Goal: Task Accomplishment & Management: Use online tool/utility

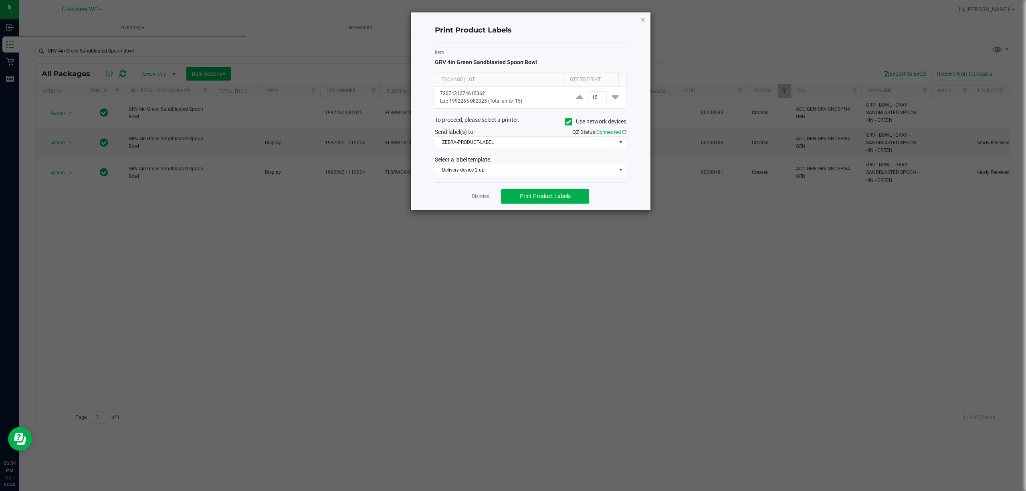
click at [641, 19] on icon "button" at bounding box center [643, 19] width 6 height 10
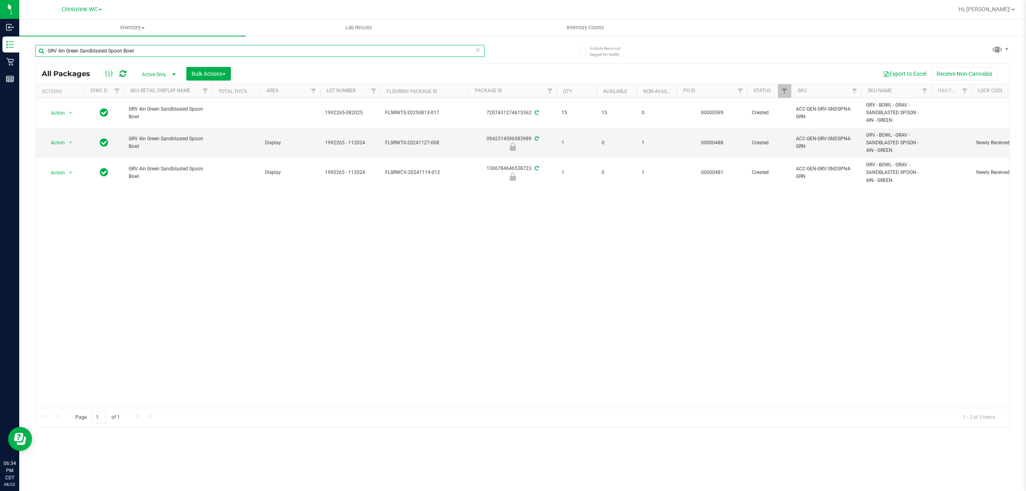
click at [271, 51] on input "GRV 4in Green Sandblasted Spoon Bowl" at bounding box center [259, 51] width 449 height 12
click at [271, 50] on input "GRV 4in Green Sandblasted Spoon Bowl" at bounding box center [259, 51] width 449 height 12
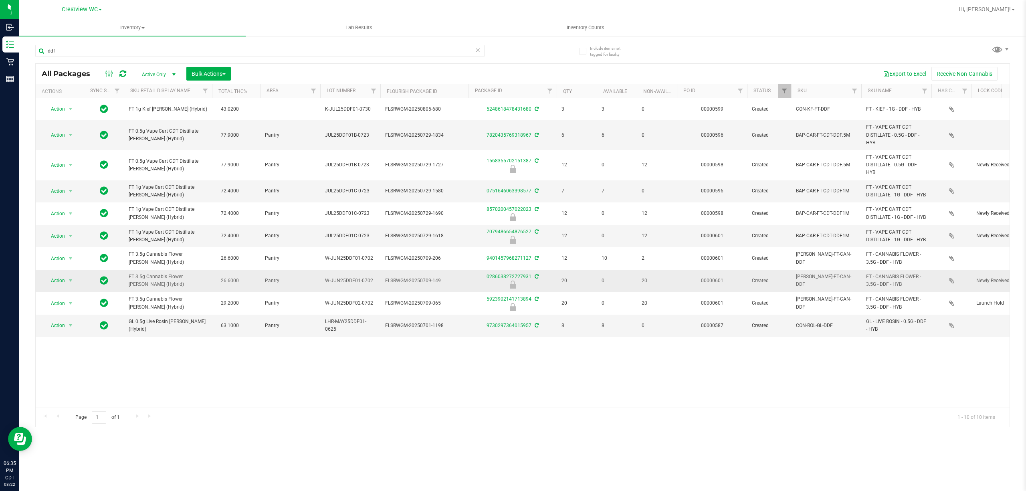
drag, startPoint x: 172, startPoint y: 280, endPoint x: 126, endPoint y: 271, distance: 47.3
click at [126, 271] on td "FT 3.5g Cannabis Flower [PERSON_NAME] (Hybrid)" at bounding box center [168, 281] width 88 height 22
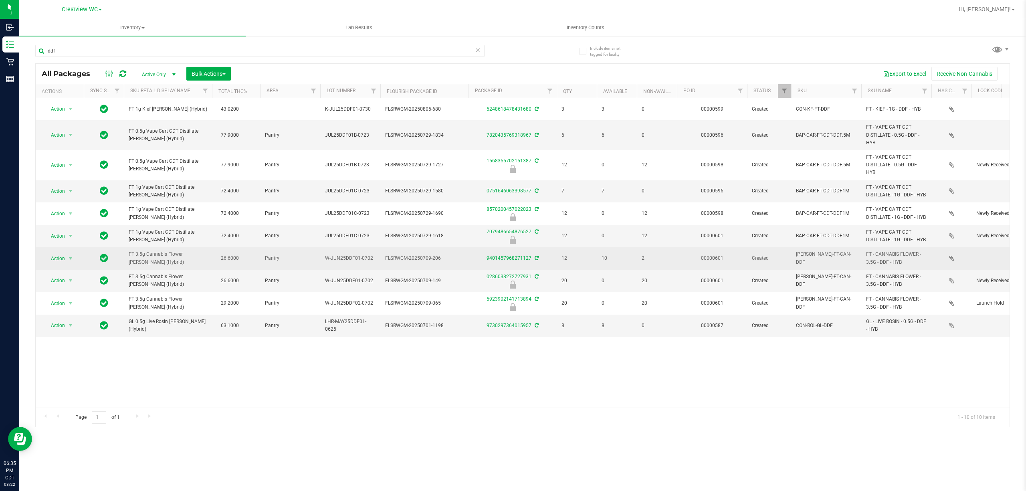
copy span "FT 3.5g Cannabis Flower [PERSON_NAME] (Hybrid)"
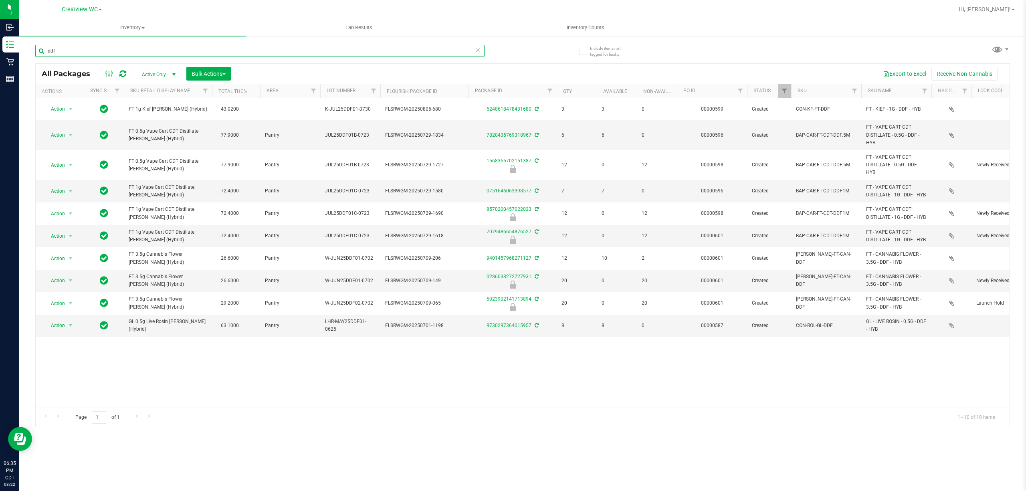
click at [168, 52] on input "ddf" at bounding box center [259, 51] width 449 height 12
paste input "FT 3.5g Cannabis Flower [PERSON_NAME] (Hybrid)"
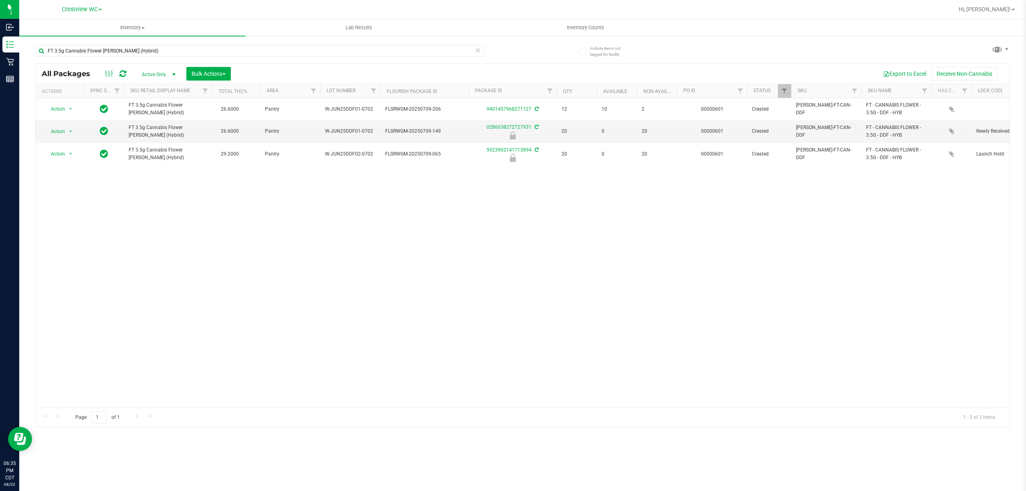
click at [221, 205] on div "Action Action Create package Edit attributes Global inventory Locate package Lo…" at bounding box center [523, 253] width 974 height 310
click at [195, 51] on input "FT 3.5g Cannabis Flower [PERSON_NAME] (Hybrid)" at bounding box center [259, 51] width 449 height 12
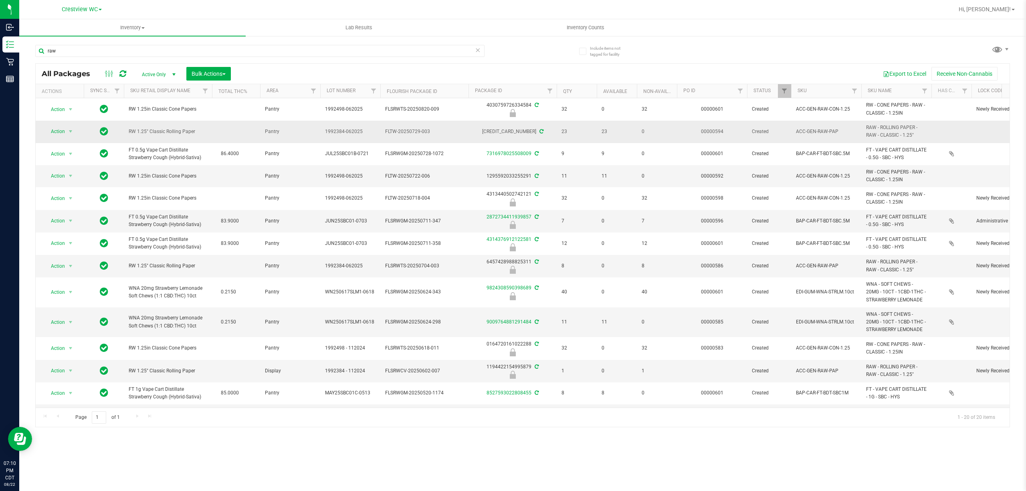
click at [180, 129] on span "RW 1.25" Classic Rolling Paper" at bounding box center [168, 132] width 79 height 8
copy tr "RW 1.25" Classic Rolling Paper"
click at [208, 51] on input "raw" at bounding box center [259, 51] width 449 height 12
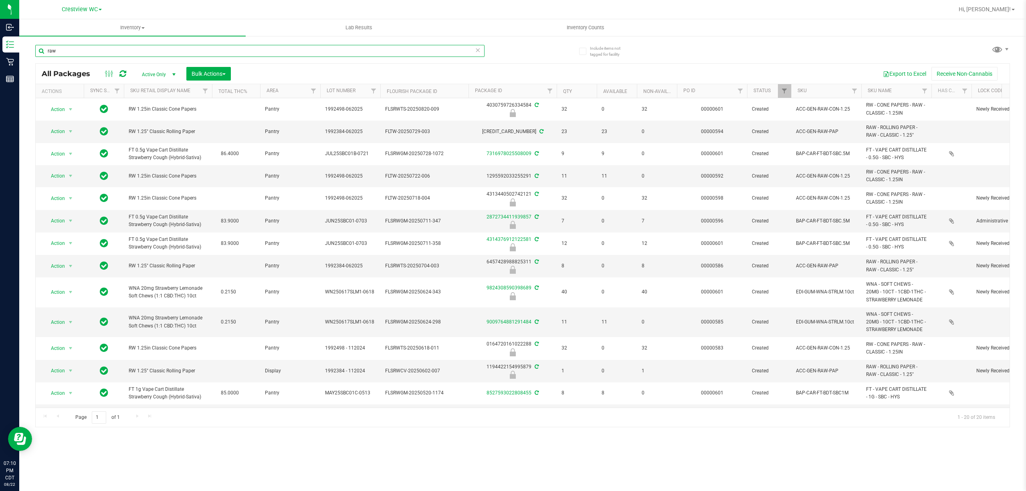
click at [208, 51] on input "raw" at bounding box center [259, 51] width 449 height 12
paste input "RW 1.25" Classic Rolling Paper"
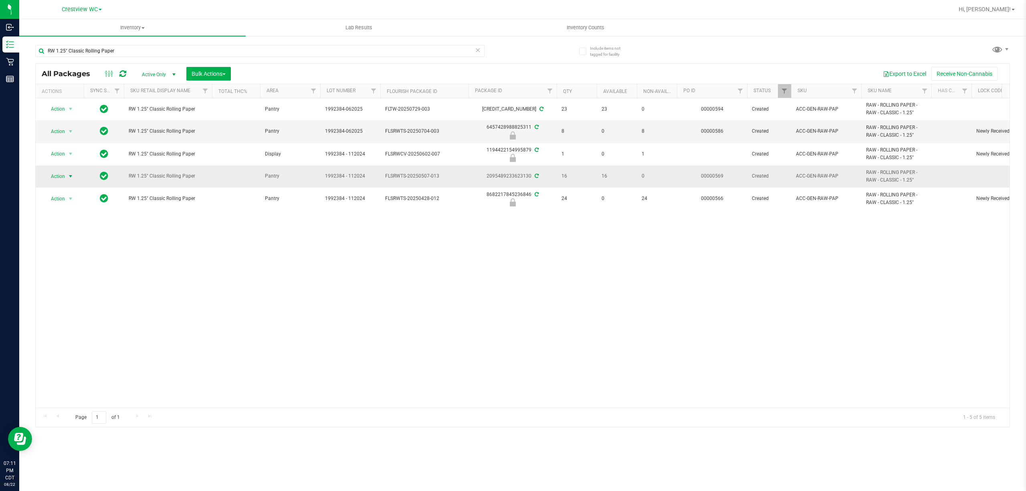
click at [65, 178] on span "Action" at bounding box center [55, 176] width 22 height 11
click at [93, 264] on li "Print package label" at bounding box center [75, 262] width 62 height 12
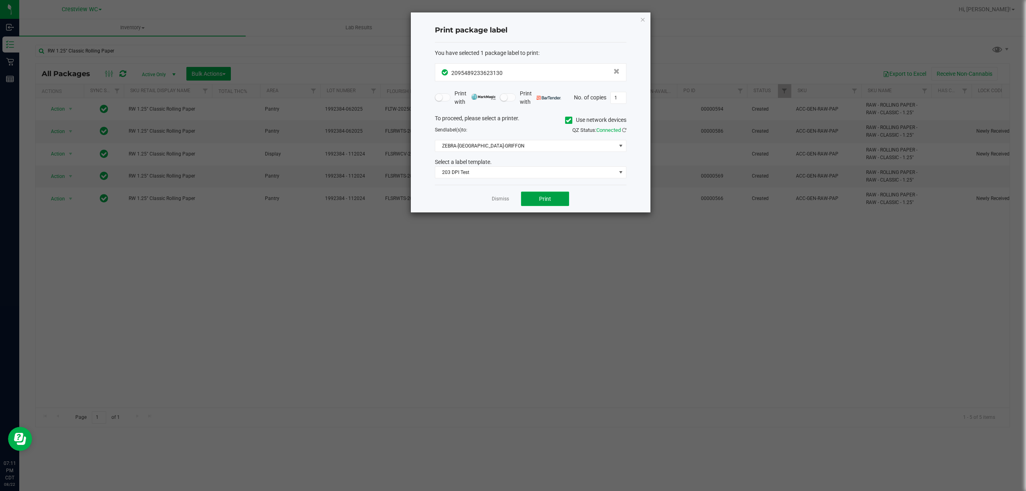
click at [544, 206] on button "Print" at bounding box center [545, 199] width 48 height 14
click at [503, 197] on link "Dismiss" at bounding box center [500, 199] width 17 height 7
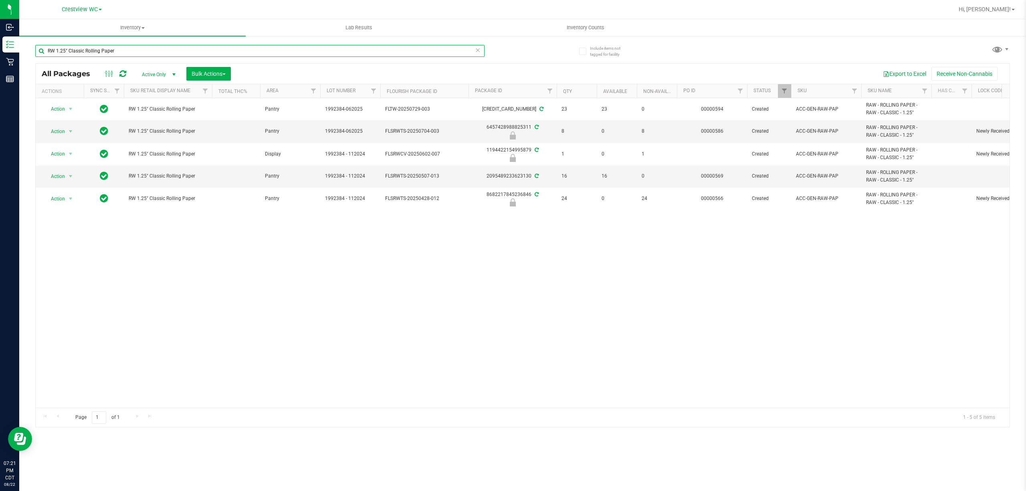
click at [111, 50] on input "RW 1.25" Classic Rolling Paper" at bounding box center [259, 51] width 449 height 12
click at [111, 49] on input "RW 1.25" Classic Rolling Paper" at bounding box center [259, 51] width 449 height 12
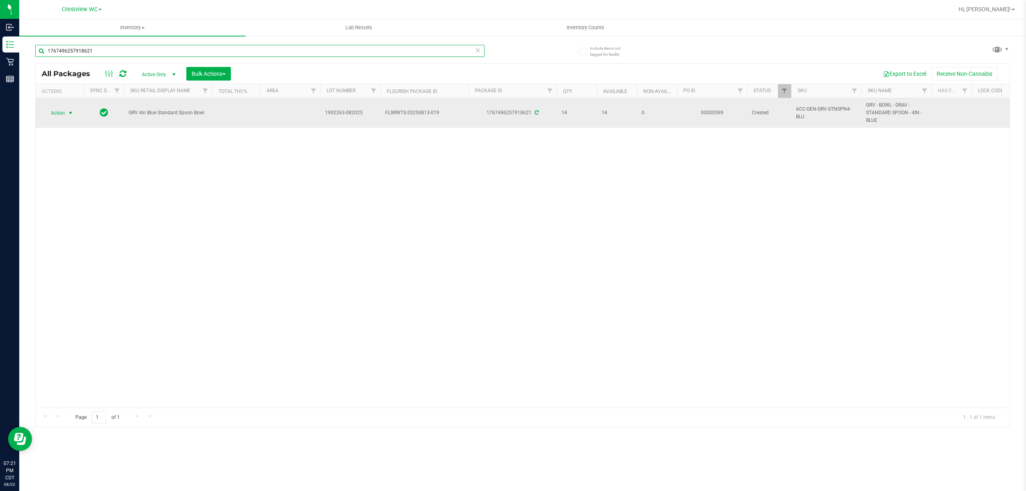
type input "1767496257918621"
click at [61, 111] on span "Action" at bounding box center [55, 112] width 22 height 11
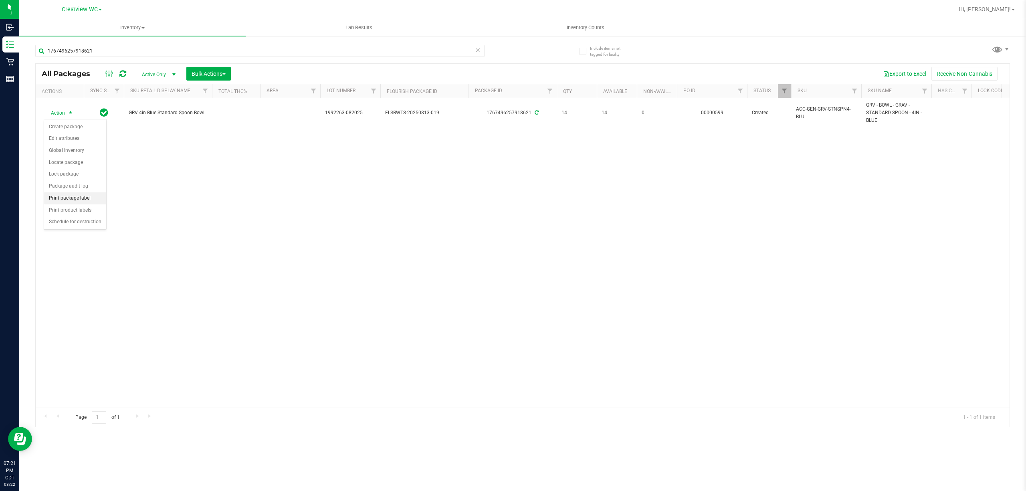
click at [71, 198] on li "Print package label" at bounding box center [75, 198] width 62 height 12
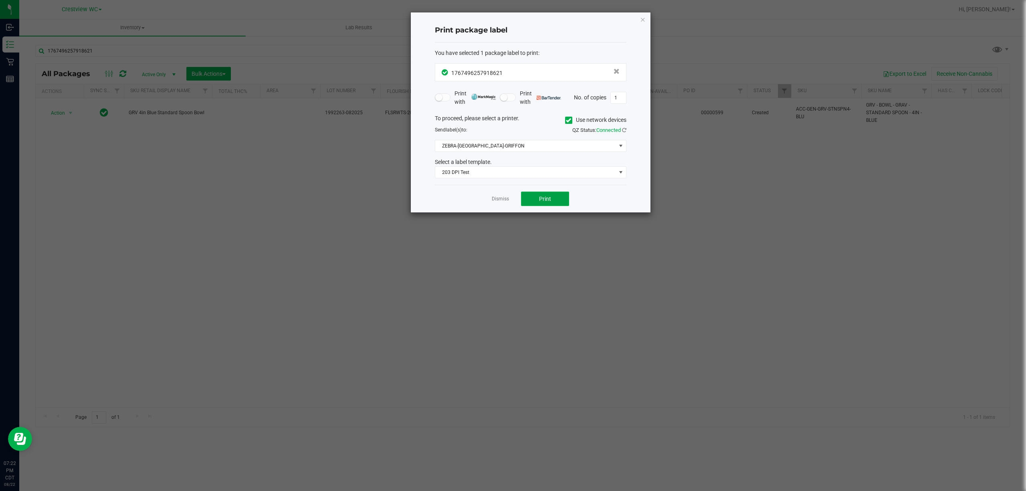
click at [549, 193] on button "Print" at bounding box center [545, 199] width 48 height 14
